Goal: Check status: Check status

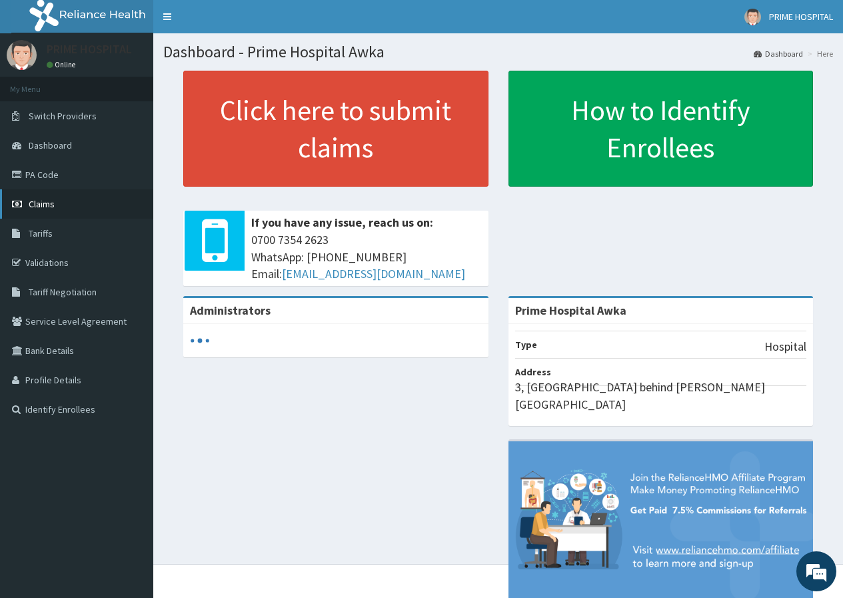
click at [66, 207] on link "Claims" at bounding box center [76, 203] width 153 height 29
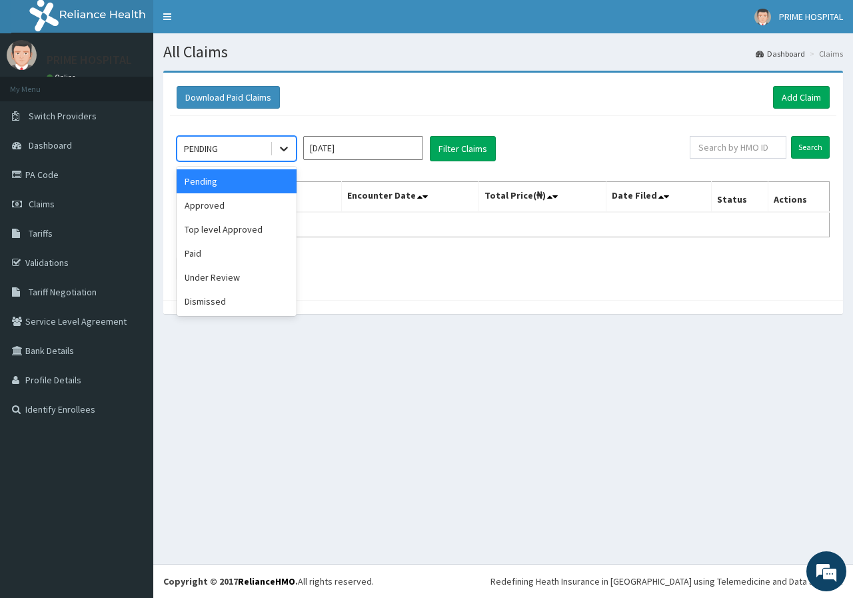
click at [277, 152] on div at bounding box center [284, 149] width 24 height 24
click at [241, 257] on div "Paid" at bounding box center [237, 253] width 120 height 24
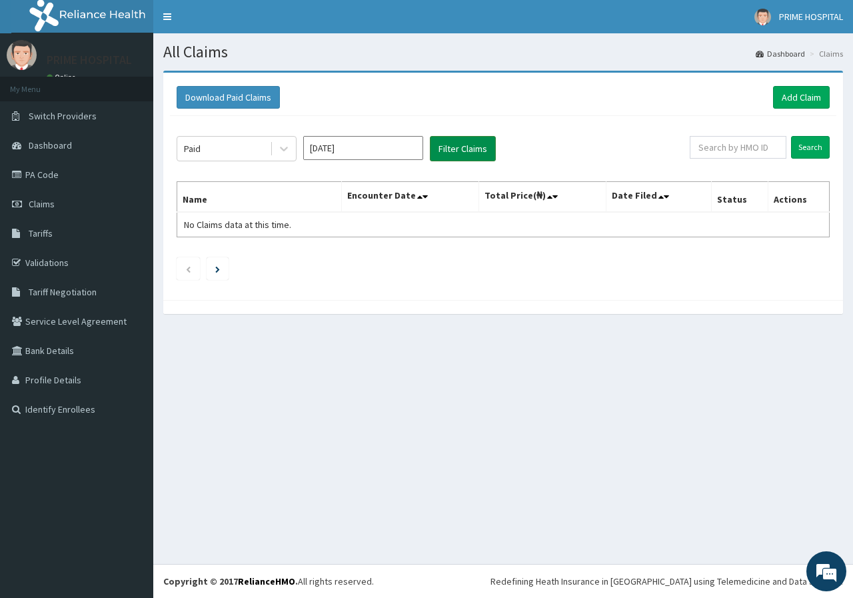
click at [462, 154] on button "Filter Claims" at bounding box center [463, 148] width 66 height 25
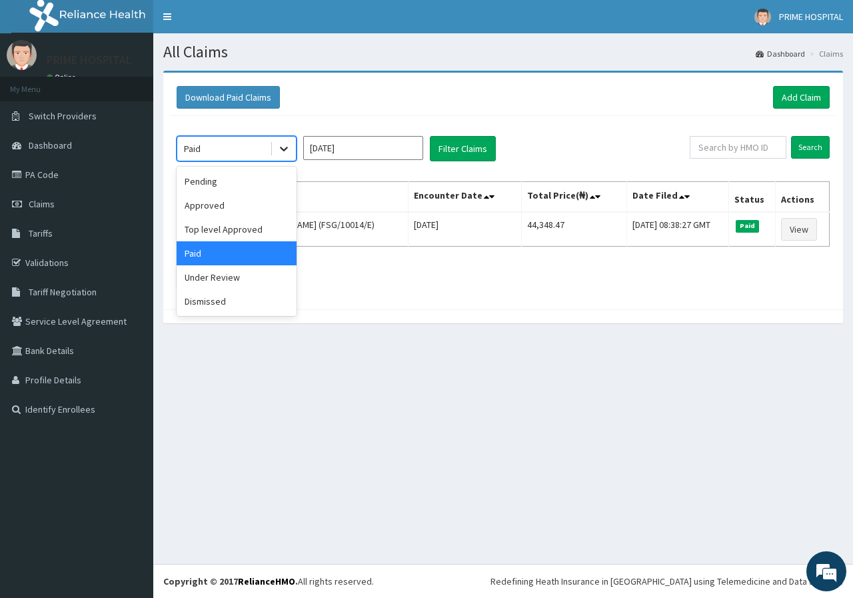
click at [283, 152] on icon at bounding box center [283, 148] width 13 height 13
click at [214, 205] on div "Approved" at bounding box center [237, 205] width 120 height 24
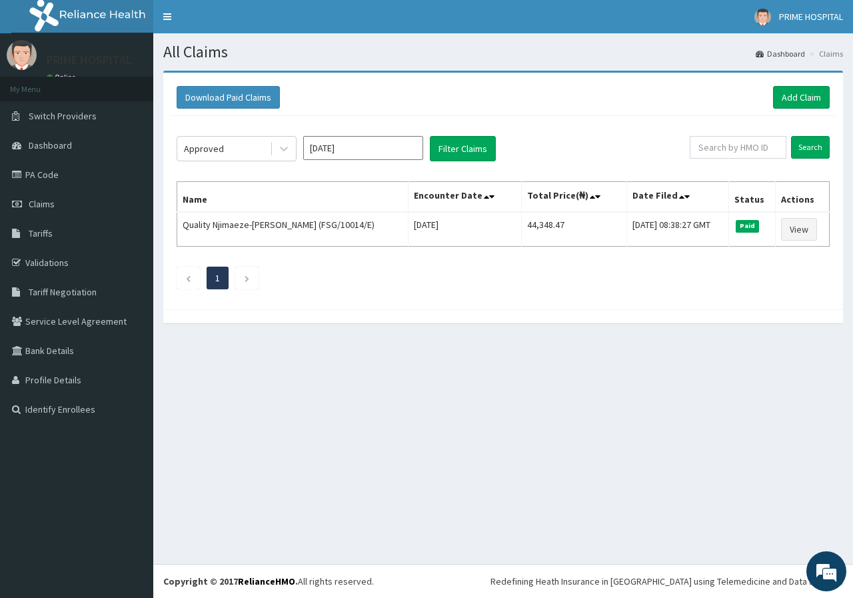
click at [497, 141] on div "Approved Oct 2025 Filter Claims" at bounding box center [433, 148] width 513 height 25
click at [471, 148] on button "Filter Claims" at bounding box center [463, 148] width 66 height 25
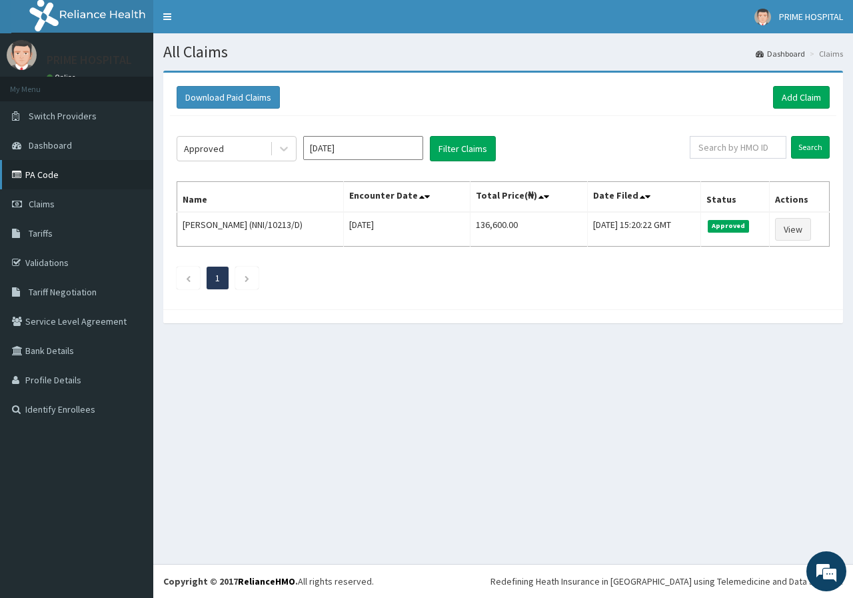
click at [46, 174] on link "PA Code" at bounding box center [76, 174] width 153 height 29
